Goal: Transaction & Acquisition: Subscribe to service/newsletter

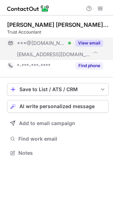
scroll to position [148, 113]
click at [95, 42] on button "View email" at bounding box center [89, 43] width 28 height 7
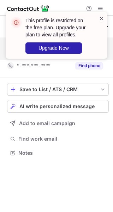
click at [102, 18] on span at bounding box center [102, 18] width 6 height 7
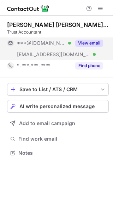
click at [100, 8] on span at bounding box center [101, 9] width 6 height 6
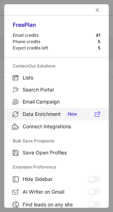
scroll to position [82, 0]
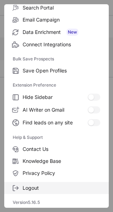
click at [46, 188] on span "Logout" at bounding box center [62, 188] width 78 height 6
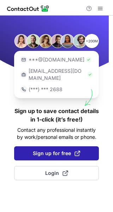
click at [53, 150] on span "Sign up for free" at bounding box center [56, 153] width 47 height 7
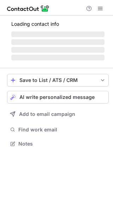
scroll to position [148, 113]
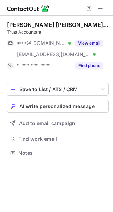
click at [83, 44] on button "View email" at bounding box center [89, 43] width 28 height 7
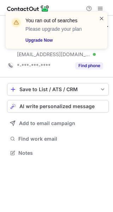
click at [101, 19] on span at bounding box center [102, 18] width 6 height 7
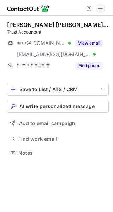
click at [102, 9] on span at bounding box center [101, 9] width 6 height 6
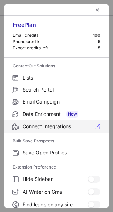
scroll to position [82, 0]
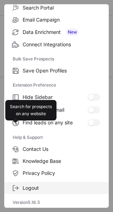
click at [51, 190] on span "Logout" at bounding box center [62, 188] width 78 height 6
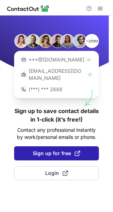
click at [51, 150] on span "Sign up for free" at bounding box center [56, 153] width 47 height 7
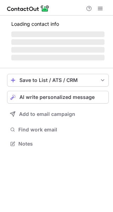
scroll to position [148, 113]
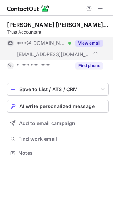
click at [89, 45] on button "View email" at bounding box center [89, 43] width 28 height 7
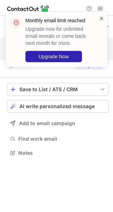
click at [103, 18] on span at bounding box center [102, 18] width 6 height 7
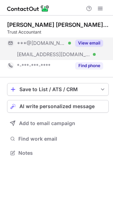
click at [99, 9] on span at bounding box center [101, 9] width 6 height 6
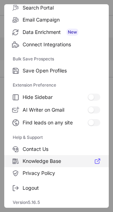
scroll to position [81, 0]
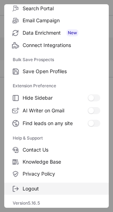
click at [61, 188] on span "Logout" at bounding box center [62, 189] width 78 height 6
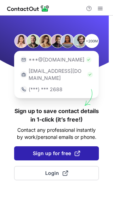
click at [52, 150] on span "Sign up for free" at bounding box center [56, 153] width 47 height 7
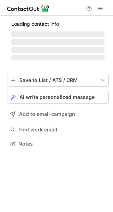
scroll to position [148, 113]
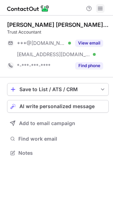
click at [100, 10] on span at bounding box center [101, 9] width 6 height 6
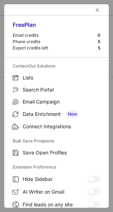
scroll to position [82, 0]
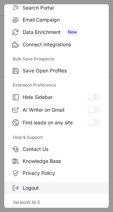
click at [56, 188] on span "Logout" at bounding box center [62, 188] width 78 height 6
click at [46, 188] on span "Logout" at bounding box center [62, 188] width 78 height 6
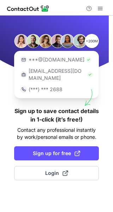
click at [37, 187] on div "+200M ***@gmail.com ***@company.com (***) *** 2688 Sign up to save contact deta…" at bounding box center [56, 114] width 113 height 197
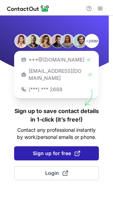
click at [47, 150] on button "Sign up for free" at bounding box center [56, 153] width 85 height 14
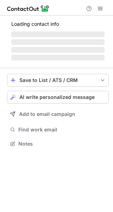
scroll to position [148, 113]
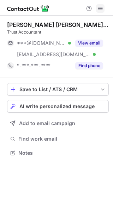
click at [99, 10] on span at bounding box center [101, 9] width 6 height 6
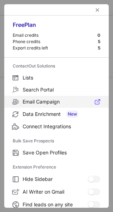
scroll to position [82, 0]
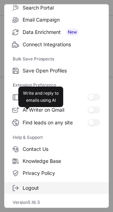
click at [59, 188] on span "Logout" at bounding box center [62, 188] width 78 height 6
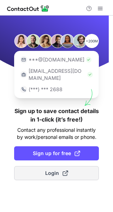
click at [54, 170] on span "Login" at bounding box center [56, 173] width 23 height 7
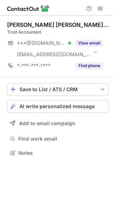
scroll to position [148, 113]
click at [100, 10] on span at bounding box center [101, 9] width 6 height 6
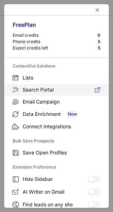
scroll to position [82, 0]
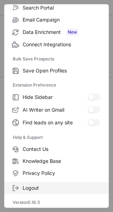
click at [63, 186] on span "Logout" at bounding box center [62, 188] width 78 height 6
click at [52, 186] on span "Logout" at bounding box center [62, 188] width 78 height 6
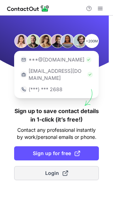
click at [50, 170] on span "Login" at bounding box center [56, 173] width 23 height 7
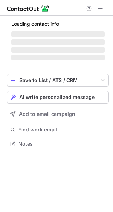
scroll to position [148, 113]
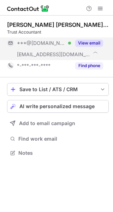
click at [91, 43] on button "View email" at bounding box center [89, 43] width 28 height 7
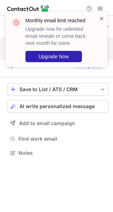
click at [103, 18] on span at bounding box center [102, 18] width 6 height 7
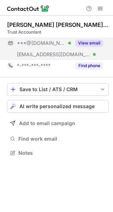
click at [101, 9] on div "Monthly email limit reached Upgrade now for unlimited email reveals or come bac…" at bounding box center [56, 12] width 113 height 14
click at [101, 9] on span at bounding box center [101, 9] width 6 height 6
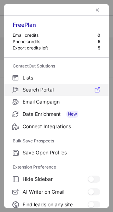
scroll to position [82, 0]
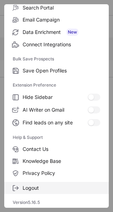
click at [47, 187] on span "Logout" at bounding box center [62, 188] width 78 height 6
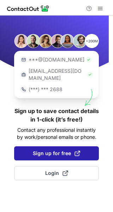
click at [52, 151] on button "Sign up for free" at bounding box center [56, 153] width 85 height 14
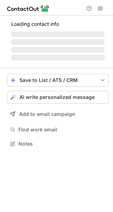
scroll to position [148, 113]
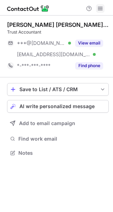
click at [101, 9] on span at bounding box center [101, 9] width 6 height 6
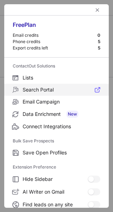
scroll to position [82, 0]
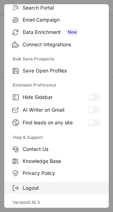
click at [53, 185] on span "Logout" at bounding box center [62, 188] width 78 height 6
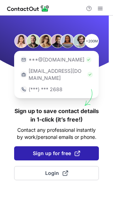
click at [54, 150] on span "Sign up for free" at bounding box center [56, 153] width 47 height 7
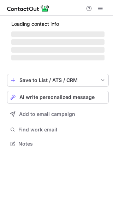
scroll to position [148, 113]
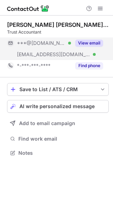
click at [88, 43] on button "View email" at bounding box center [89, 43] width 28 height 7
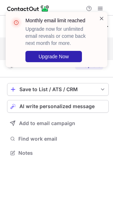
click at [101, 18] on span at bounding box center [102, 18] width 6 height 7
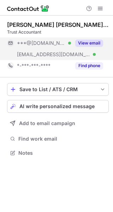
click at [100, 9] on span at bounding box center [101, 9] width 6 height 6
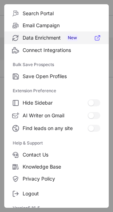
scroll to position [82, 0]
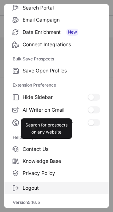
click at [55, 188] on span "Logout" at bounding box center [62, 188] width 78 height 6
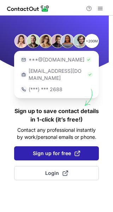
click at [52, 150] on button "Sign up for free" at bounding box center [56, 153] width 85 height 14
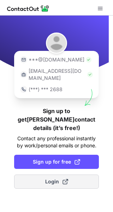
click at [52, 178] on span "Login" at bounding box center [56, 181] width 23 height 7
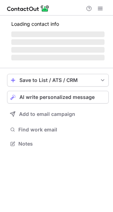
scroll to position [148, 113]
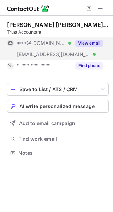
click at [93, 44] on button "View email" at bounding box center [89, 43] width 28 height 7
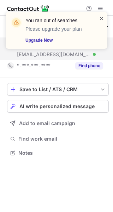
click at [101, 16] on span at bounding box center [102, 18] width 6 height 7
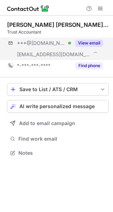
scroll to position [148, 113]
click at [90, 44] on button "View email" at bounding box center [89, 43] width 28 height 7
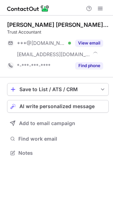
scroll to position [148, 113]
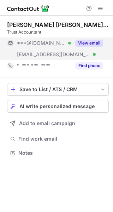
click at [89, 40] on button "View email" at bounding box center [89, 43] width 28 height 7
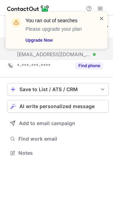
click at [103, 18] on span at bounding box center [102, 18] width 6 height 7
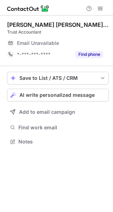
scroll to position [139, 113]
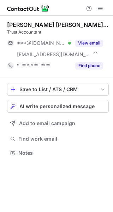
scroll to position [148, 113]
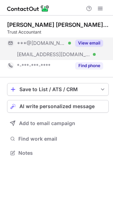
click at [90, 46] on button "View email" at bounding box center [89, 43] width 28 height 7
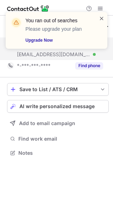
click at [103, 17] on span at bounding box center [102, 18] width 6 height 7
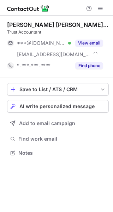
scroll to position [148, 113]
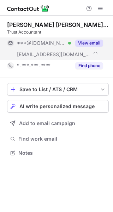
click at [88, 46] on button "View email" at bounding box center [89, 43] width 28 height 7
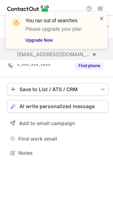
click at [104, 18] on span at bounding box center [102, 18] width 6 height 7
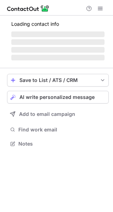
scroll to position [148, 113]
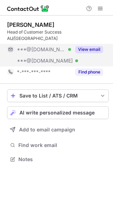
click at [89, 46] on button "View email" at bounding box center [89, 49] width 28 height 7
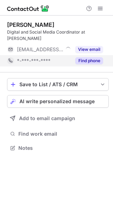
scroll to position [4, 3]
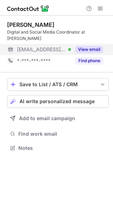
click at [92, 46] on button "View email" at bounding box center [89, 49] width 28 height 7
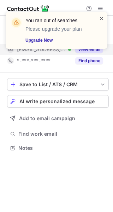
click at [103, 19] on span at bounding box center [102, 18] width 6 height 7
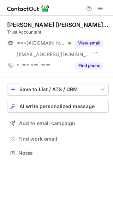
scroll to position [148, 113]
click at [98, 10] on span at bounding box center [101, 9] width 6 height 6
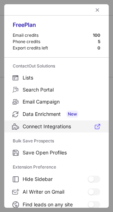
scroll to position [82, 0]
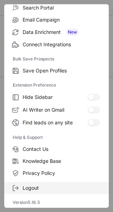
click at [47, 192] on label "Logout" at bounding box center [56, 188] width 105 height 12
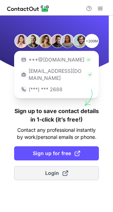
click at [50, 170] on span "Login" at bounding box center [56, 173] width 23 height 7
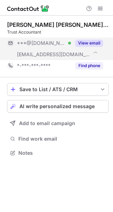
scroll to position [148, 113]
click at [92, 40] on button "View email" at bounding box center [89, 43] width 28 height 7
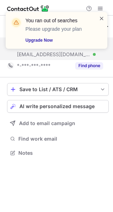
click at [102, 17] on span at bounding box center [102, 18] width 6 height 7
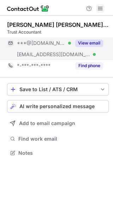
click at [100, 9] on span at bounding box center [101, 9] width 6 height 6
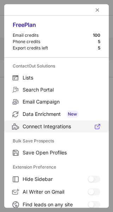
scroll to position [82, 0]
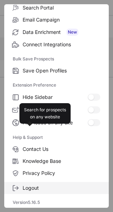
click at [69, 189] on span "Logout" at bounding box center [62, 188] width 78 height 6
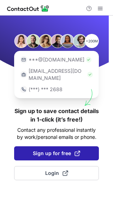
click at [60, 150] on span "Sign up for free" at bounding box center [56, 153] width 47 height 7
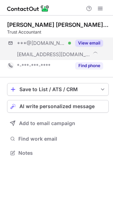
scroll to position [148, 113]
click at [91, 44] on button "View email" at bounding box center [89, 43] width 28 height 7
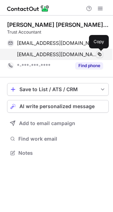
click at [100, 53] on span at bounding box center [100, 55] width 6 height 6
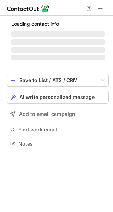
scroll to position [143, 113]
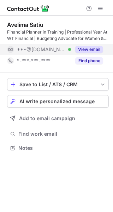
click at [89, 46] on button "View email" at bounding box center [89, 49] width 28 height 7
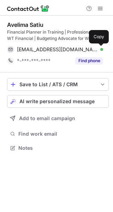
click at [99, 50] on span at bounding box center [100, 50] width 6 height 6
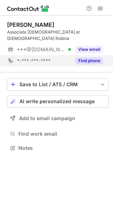
scroll to position [4, 3]
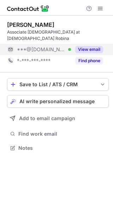
click at [92, 46] on button "View email" at bounding box center [89, 49] width 28 height 7
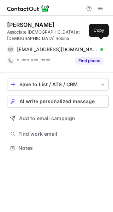
click at [99, 47] on span at bounding box center [100, 50] width 6 height 6
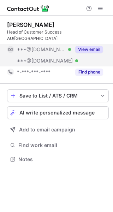
scroll to position [148, 113]
click at [92, 46] on button "View email" at bounding box center [89, 49] width 28 height 7
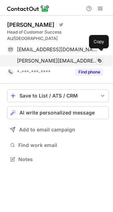
click at [100, 58] on span at bounding box center [100, 61] width 6 height 6
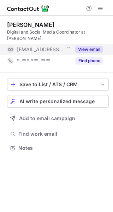
scroll to position [4, 3]
click at [92, 46] on button "View email" at bounding box center [89, 49] width 28 height 7
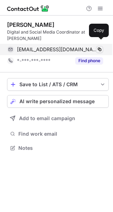
click at [102, 47] on span at bounding box center [100, 50] width 6 height 6
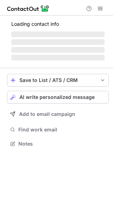
scroll to position [4, 3]
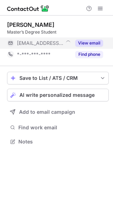
click at [88, 42] on button "View email" at bounding box center [89, 43] width 28 height 7
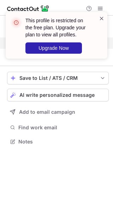
click at [102, 18] on span at bounding box center [102, 18] width 6 height 7
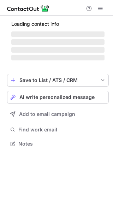
scroll to position [4, 3]
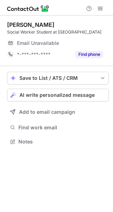
scroll to position [4, 3]
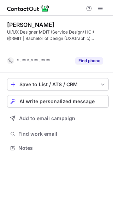
scroll to position [132, 113]
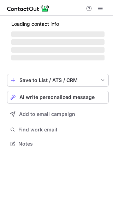
scroll to position [154, 113]
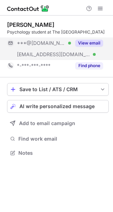
click at [81, 47] on button "View email" at bounding box center [89, 43] width 28 height 7
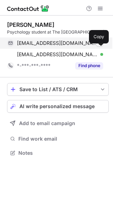
click at [99, 46] on span at bounding box center [100, 43] width 6 height 6
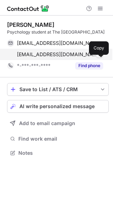
click at [99, 57] on span at bounding box center [100, 55] width 6 height 6
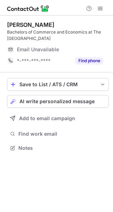
scroll to position [143, 113]
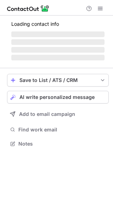
scroll to position [4, 3]
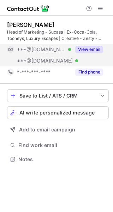
click at [92, 46] on button "View email" at bounding box center [89, 49] width 28 height 7
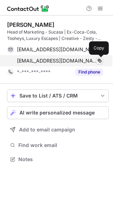
click at [99, 59] on span at bounding box center [100, 61] width 6 height 6
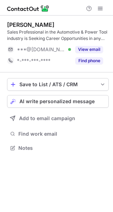
scroll to position [143, 113]
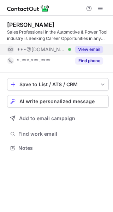
click at [92, 48] on button "View email" at bounding box center [89, 49] width 28 height 7
click at [96, 48] on button "View email" at bounding box center [89, 49] width 28 height 7
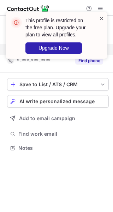
click at [101, 18] on span at bounding box center [102, 18] width 6 height 7
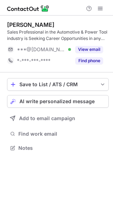
scroll to position [143, 113]
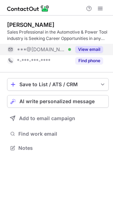
click at [93, 47] on button "View email" at bounding box center [89, 49] width 28 height 7
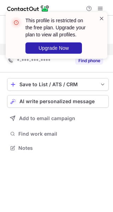
click at [100, 19] on span at bounding box center [102, 18] width 6 height 7
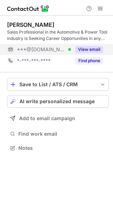
click at [103, 8] on span at bounding box center [101, 9] width 6 height 6
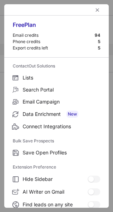
scroll to position [82, 0]
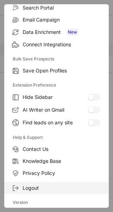
click at [53, 190] on span "Logout" at bounding box center [62, 188] width 78 height 6
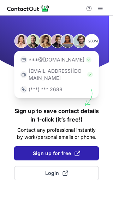
click at [50, 150] on span "Sign up for free" at bounding box center [56, 153] width 47 height 7
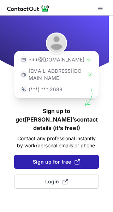
click at [61, 158] on span "Sign up for free" at bounding box center [56, 161] width 47 height 7
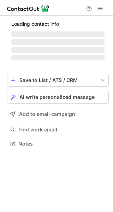
scroll to position [143, 113]
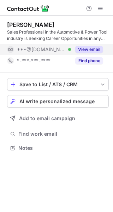
click at [93, 46] on button "View email" at bounding box center [89, 49] width 28 height 7
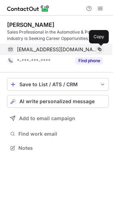
click at [100, 47] on span at bounding box center [100, 50] width 6 height 6
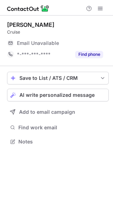
scroll to position [4, 3]
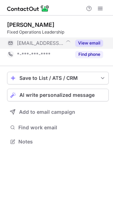
scroll to position [4, 3]
click at [91, 42] on button "View email" at bounding box center [89, 43] width 28 height 7
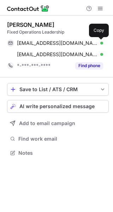
scroll to position [148, 113]
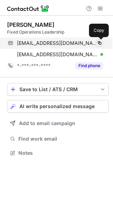
click at [100, 42] on span at bounding box center [100, 43] width 6 height 6
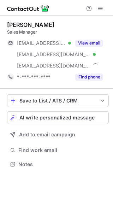
scroll to position [159, 113]
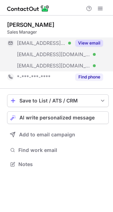
click at [92, 42] on button "View email" at bounding box center [89, 43] width 28 height 7
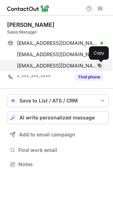
click at [100, 65] on span at bounding box center [100, 66] width 6 height 6
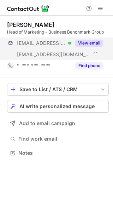
scroll to position [148, 113]
click at [92, 46] on button "View email" at bounding box center [89, 43] width 28 height 7
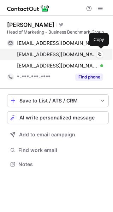
scroll to position [159, 113]
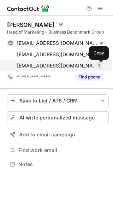
click at [100, 64] on span at bounding box center [100, 66] width 6 height 6
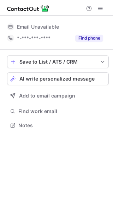
scroll to position [4, 3]
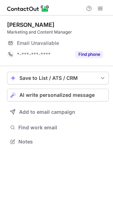
scroll to position [4, 3]
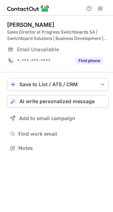
scroll to position [143, 113]
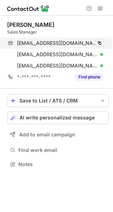
scroll to position [159, 113]
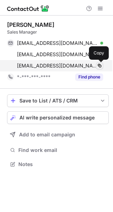
click at [99, 67] on span at bounding box center [100, 66] width 6 height 6
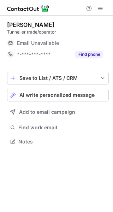
scroll to position [4, 3]
